Goal: Information Seeking & Learning: Learn about a topic

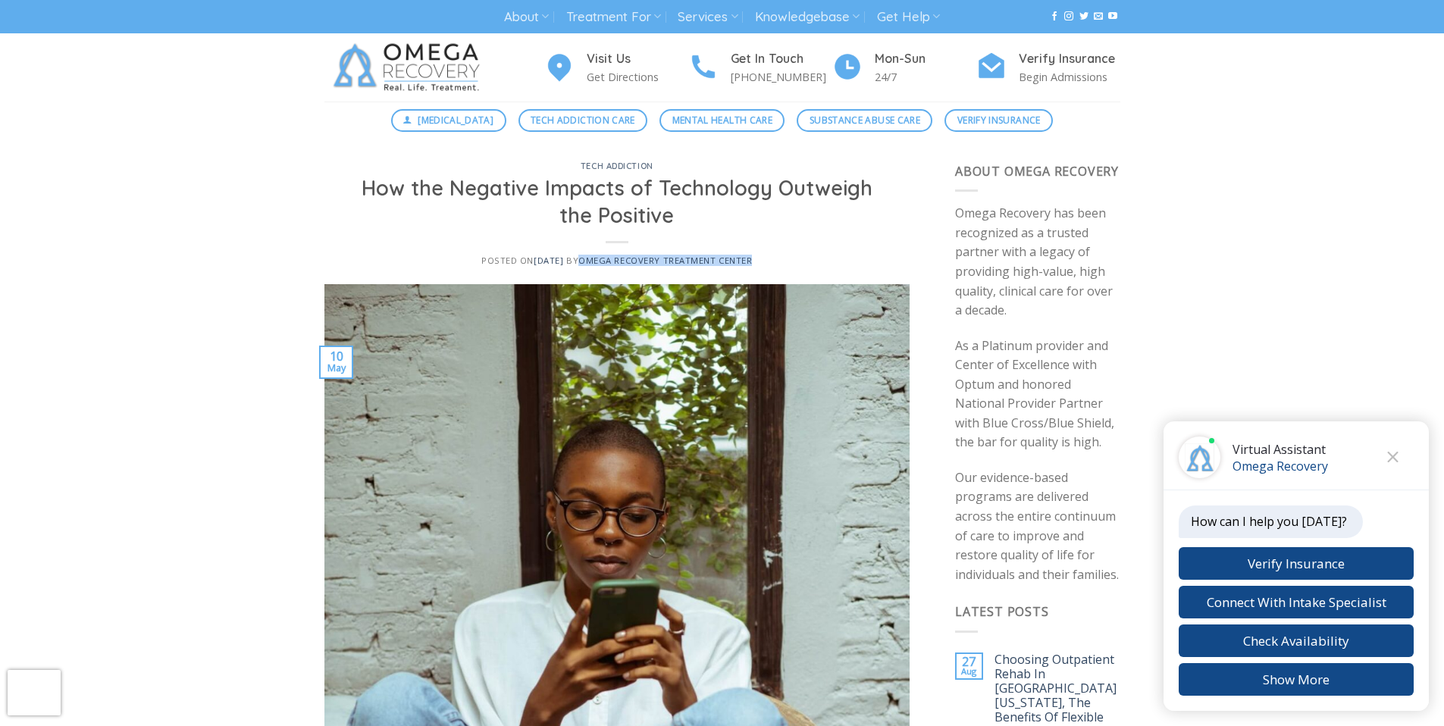
drag, startPoint x: 591, startPoint y: 261, endPoint x: 769, endPoint y: 264, distance: 178.1
click at [769, 264] on div "Posted on [DATE] [DATE] by Omega Recovery Treatment Center" at bounding box center [617, 260] width 549 height 10
copy span "Omega Recovery Treatment Center"
click at [755, 279] on div "tech addiction How the Negative Impacts of Technology Outweigh the Positive Pos…" at bounding box center [617, 223] width 586 height 122
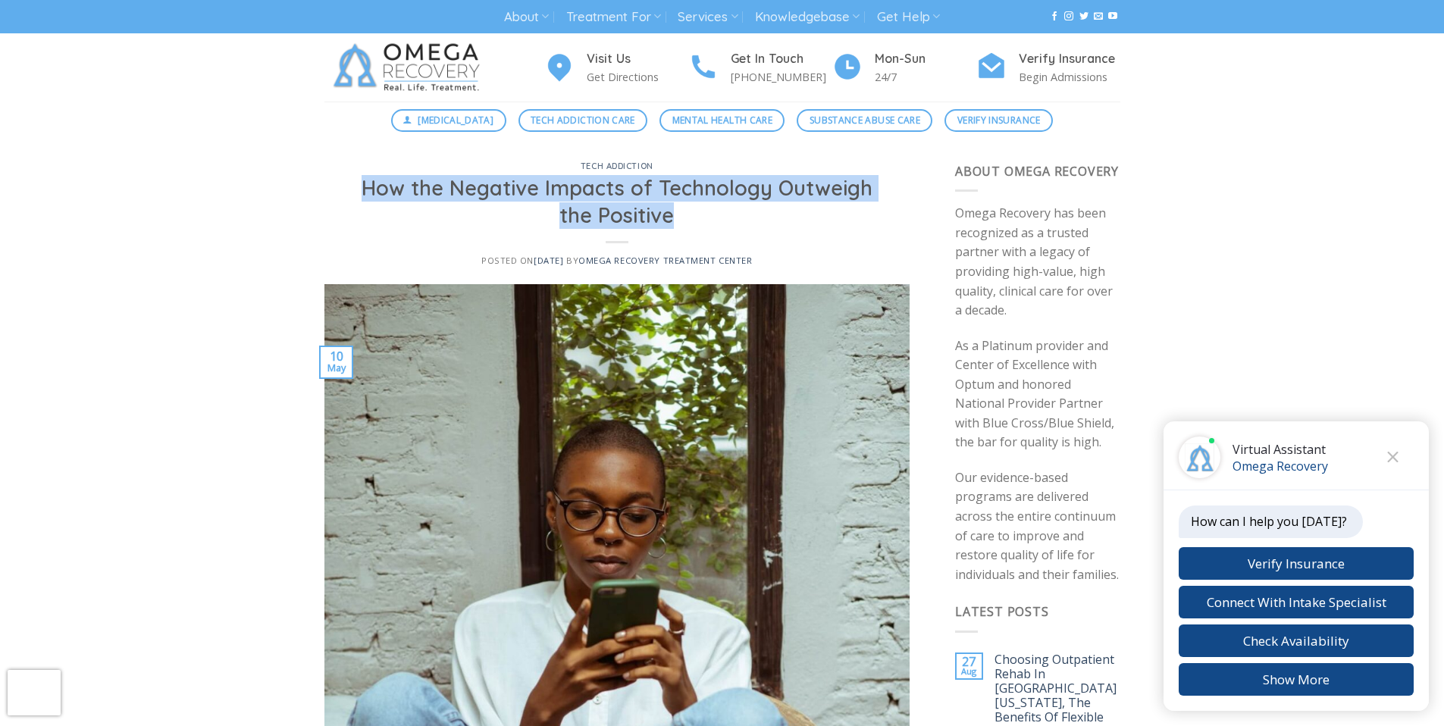
drag, startPoint x: 647, startPoint y: 220, endPoint x: 292, endPoint y: 183, distance: 357.3
copy h1 "How the Negative Impacts of Technology Outweigh the Positive"
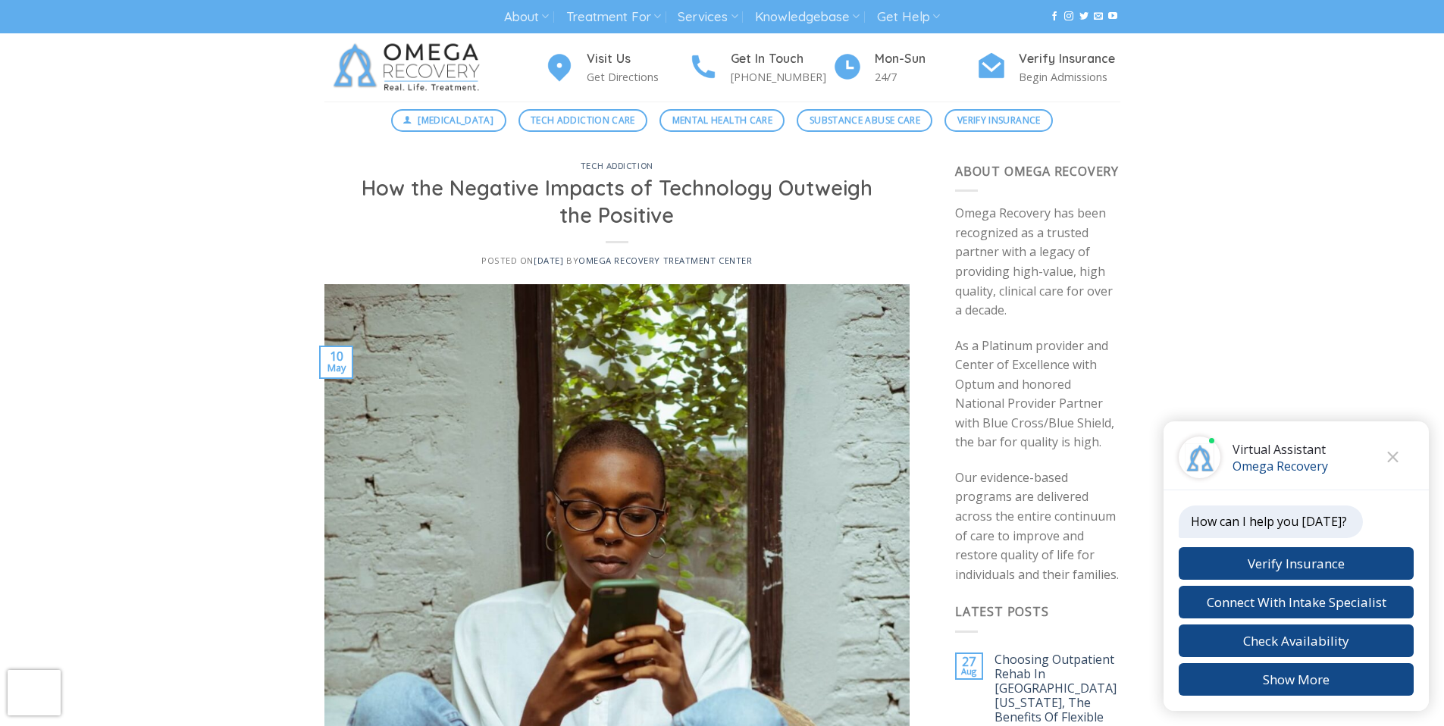
click at [381, 250] on div "tech addiction How the Negative Impacts of Technology Outweigh the Positive Pos…" at bounding box center [617, 223] width 586 height 122
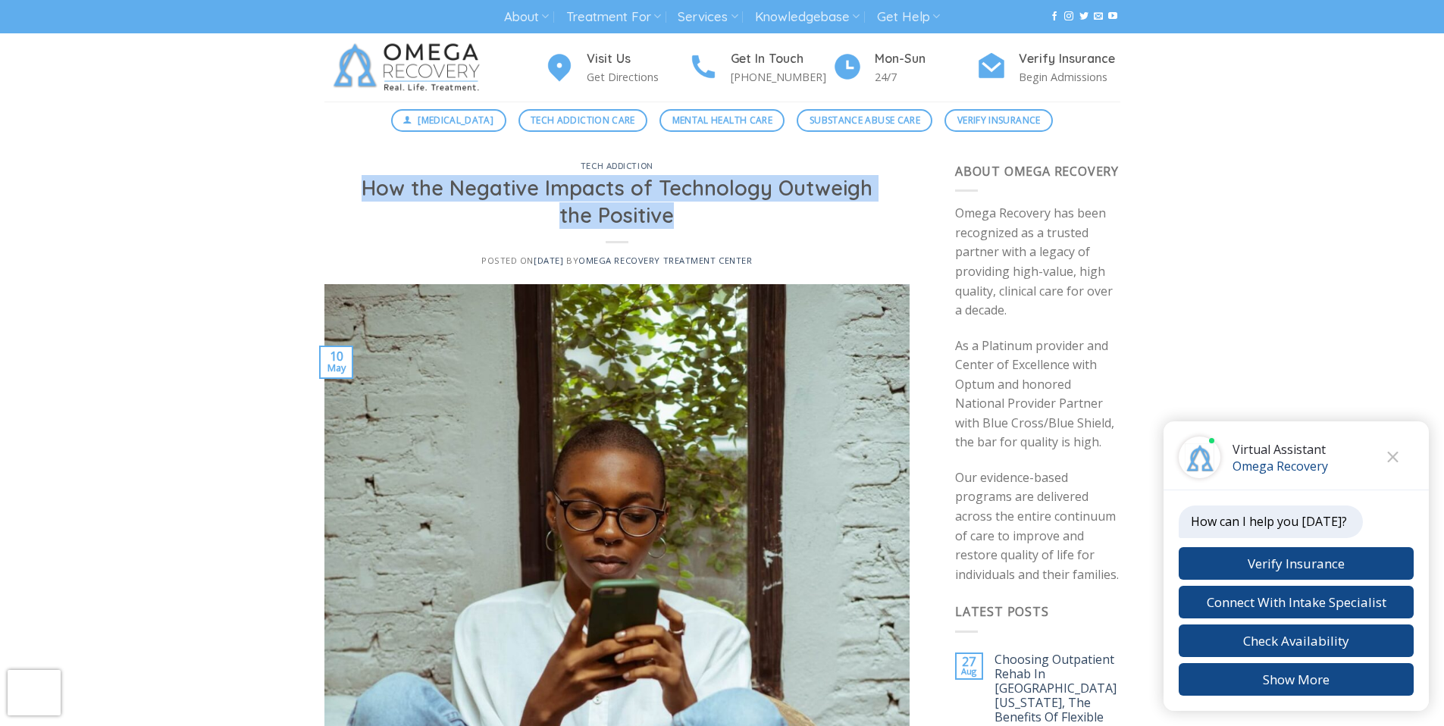
drag, startPoint x: 656, startPoint y: 223, endPoint x: 311, endPoint y: 192, distance: 346.2
copy h1 "How the Negative Impacts of Technology Outweigh the Positive"
